Goal: Task Accomplishment & Management: Complete application form

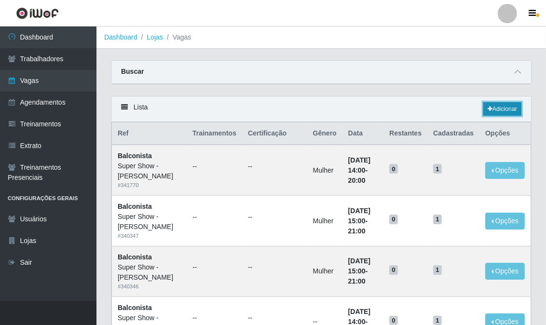
click at [507, 109] on link "Adicionar" at bounding box center [502, 109] width 38 height 14
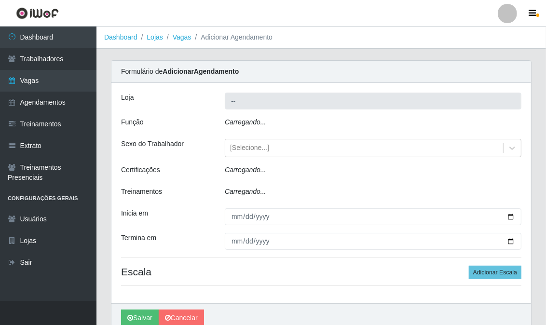
type input "Super Show - [PERSON_NAME]"
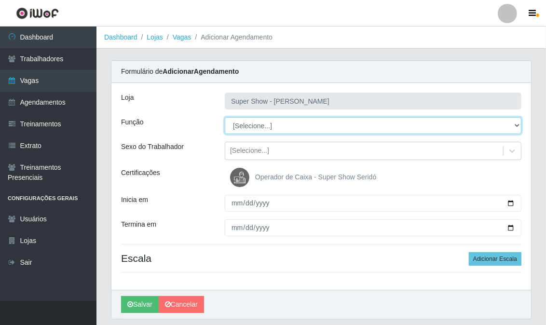
click at [267, 127] on select "[Selecione...] ASG Auxiliar de Estacionamento Balconista Embalador Embalador + …" at bounding box center [373, 125] width 297 height 17
select select "16"
click at [225, 117] on select "[Selecione...] ASG Auxiliar de Estacionamento Balconista Embalador Embalador + …" at bounding box center [373, 125] width 297 height 17
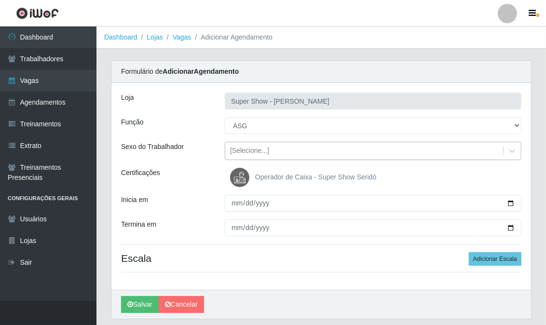
click at [254, 151] on div "[Selecione...]" at bounding box center [249, 151] width 39 height 10
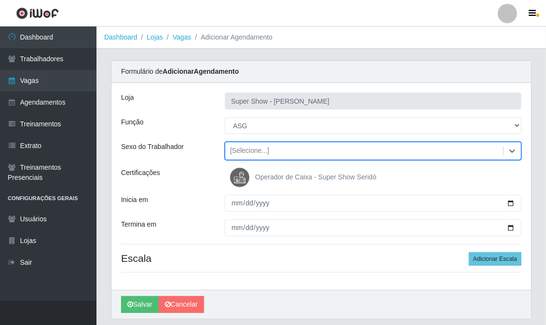
click at [254, 151] on div "[Selecione...]" at bounding box center [249, 151] width 39 height 10
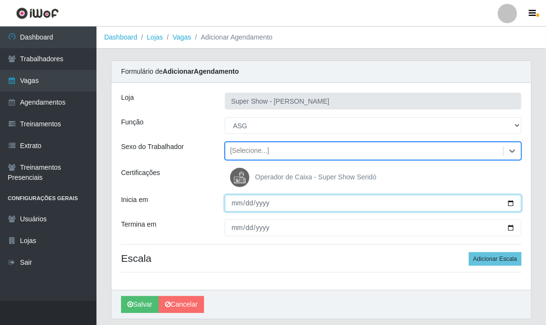
click at [235, 201] on input "Inicia em" at bounding box center [373, 203] width 297 height 17
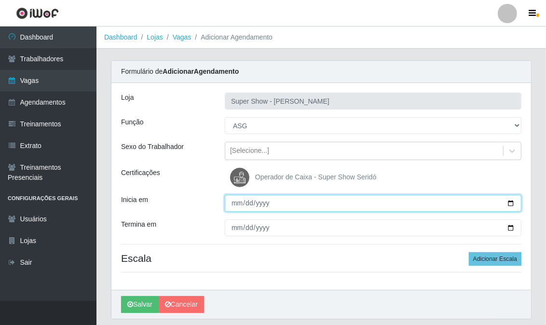
click at [235, 201] on input "Inicia em" at bounding box center [373, 203] width 297 height 17
type input "[DATE]"
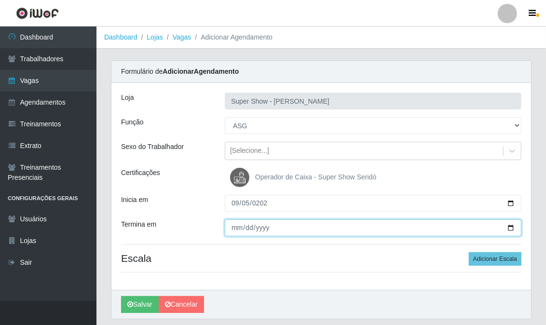
click at [232, 229] on input "Termina em" at bounding box center [373, 227] width 297 height 17
type input "[DATE]"
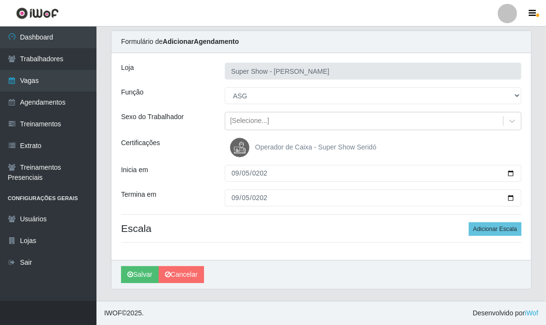
click at [490, 236] on div "Loja Super Show - [PERSON_NAME] Função [Selecione...] ASG Auxiliar de Estaciona…" at bounding box center [321, 156] width 420 height 207
click at [490, 232] on button "Adicionar Escala" at bounding box center [495, 229] width 53 height 14
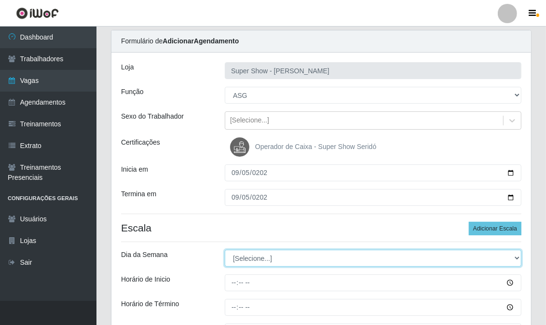
click at [250, 257] on select "[Selecione...] Segunda Terça Quarta Quinta Sexta Sábado Domingo" at bounding box center [373, 258] width 297 height 17
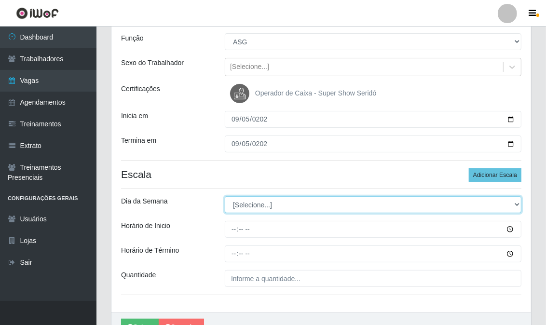
click at [244, 205] on select "[Selecione...] Segunda Terça Quarta Quinta Sexta Sábado Domingo" at bounding box center [373, 204] width 297 height 17
select select "6"
click at [225, 196] on select "[Selecione...] Segunda Terça Quarta Quinta Sexta Sábado Domingo" at bounding box center [373, 204] width 297 height 17
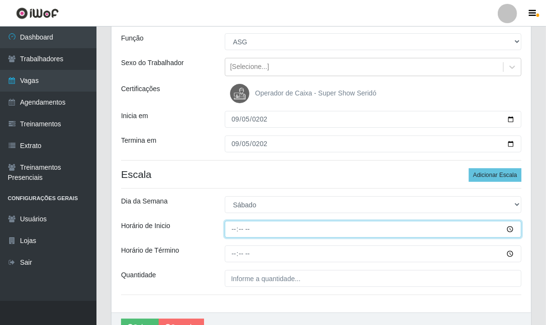
click at [234, 230] on input "Horário de Inicio" at bounding box center [373, 229] width 297 height 17
type input "07:00"
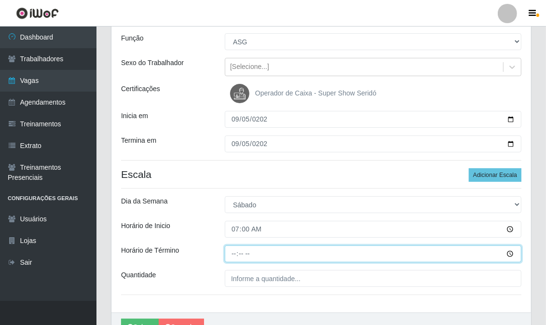
click at [235, 256] on input "Horário de Término" at bounding box center [373, 254] width 297 height 17
type input "13:00"
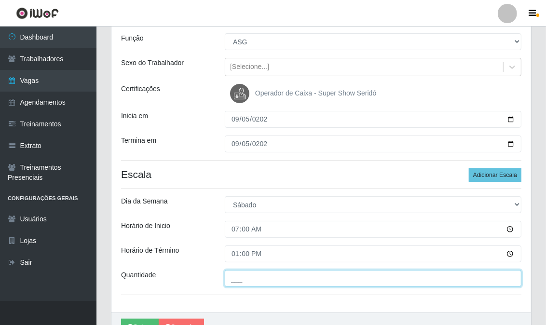
click at [251, 276] on input "___" at bounding box center [373, 278] width 297 height 17
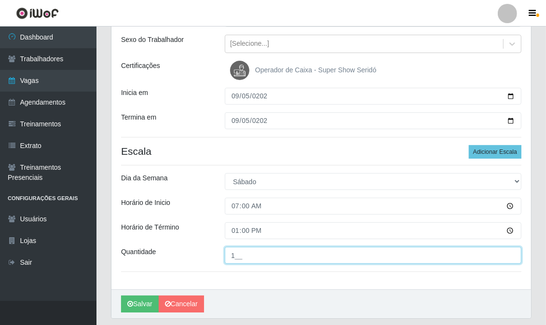
scroll to position [137, 0]
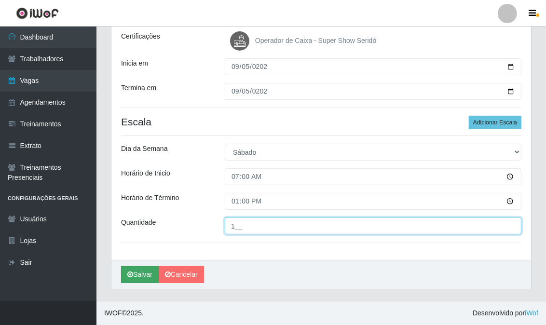
type input "1__"
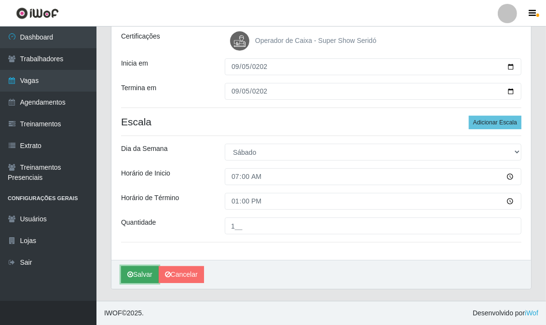
click at [137, 271] on button "Salvar" at bounding box center [140, 274] width 38 height 17
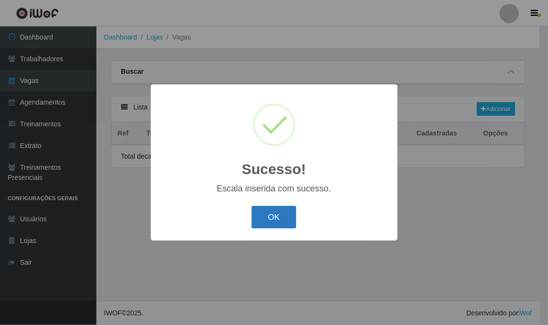
click at [275, 219] on button "OK" at bounding box center [274, 217] width 45 height 23
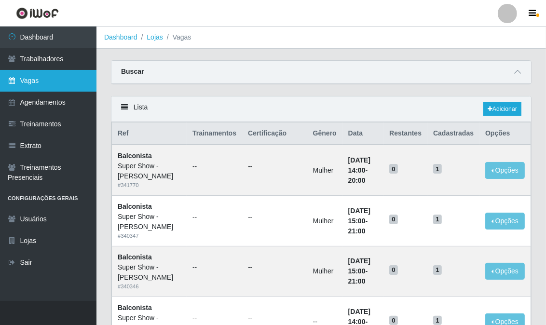
click at [52, 85] on link "Vagas" at bounding box center [48, 81] width 96 height 22
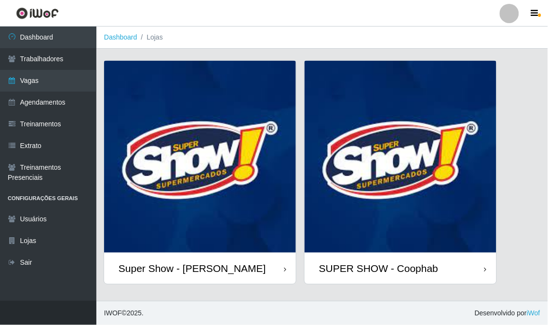
click at [229, 187] on img at bounding box center [200, 157] width 192 height 192
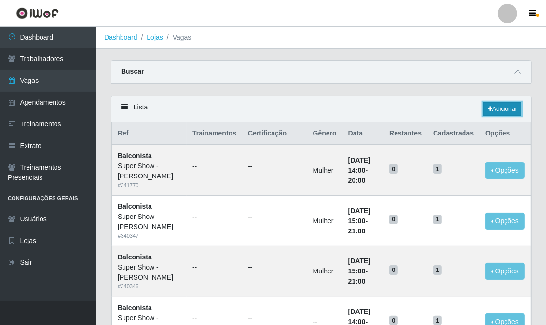
click at [491, 112] on link "Adicionar" at bounding box center [502, 109] width 38 height 14
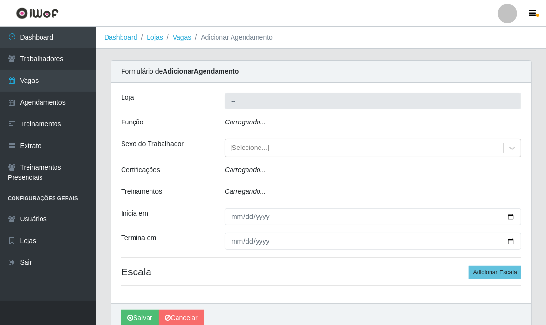
type input "Super Show - [PERSON_NAME]"
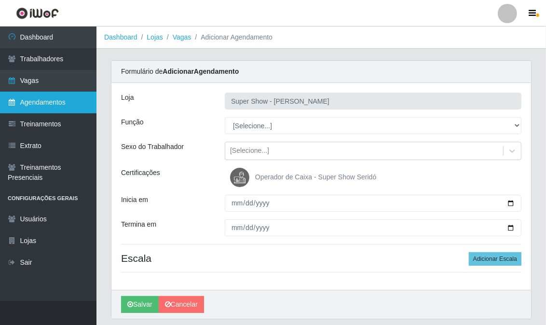
click at [76, 98] on link "Agendamentos" at bounding box center [48, 103] width 96 height 22
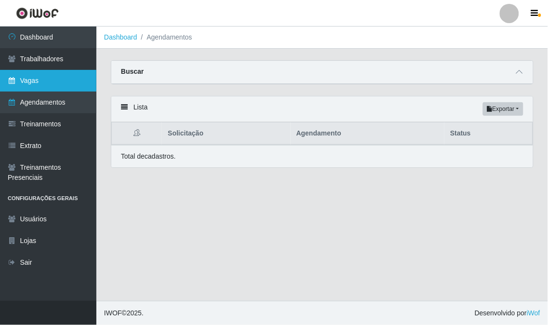
click at [68, 84] on link "Vagas" at bounding box center [48, 81] width 96 height 22
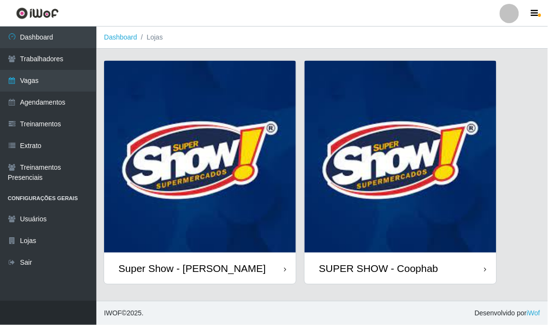
click at [219, 142] on img at bounding box center [200, 157] width 192 height 192
